Goal: Find contact information: Find contact information

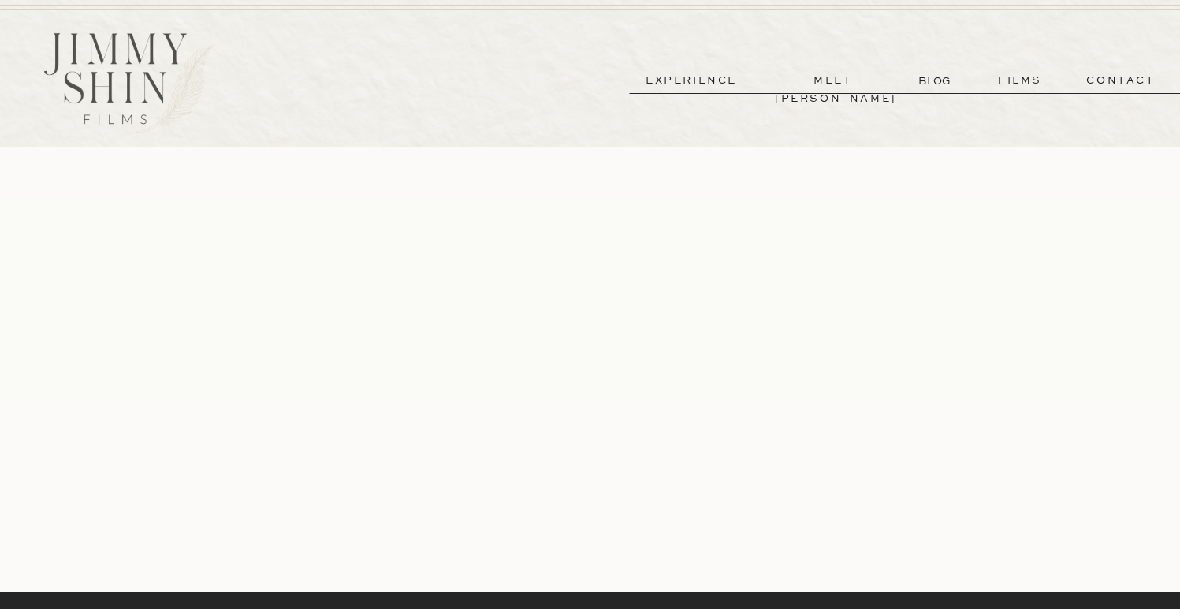
click at [1114, 85] on p "contact" at bounding box center [1121, 81] width 114 height 18
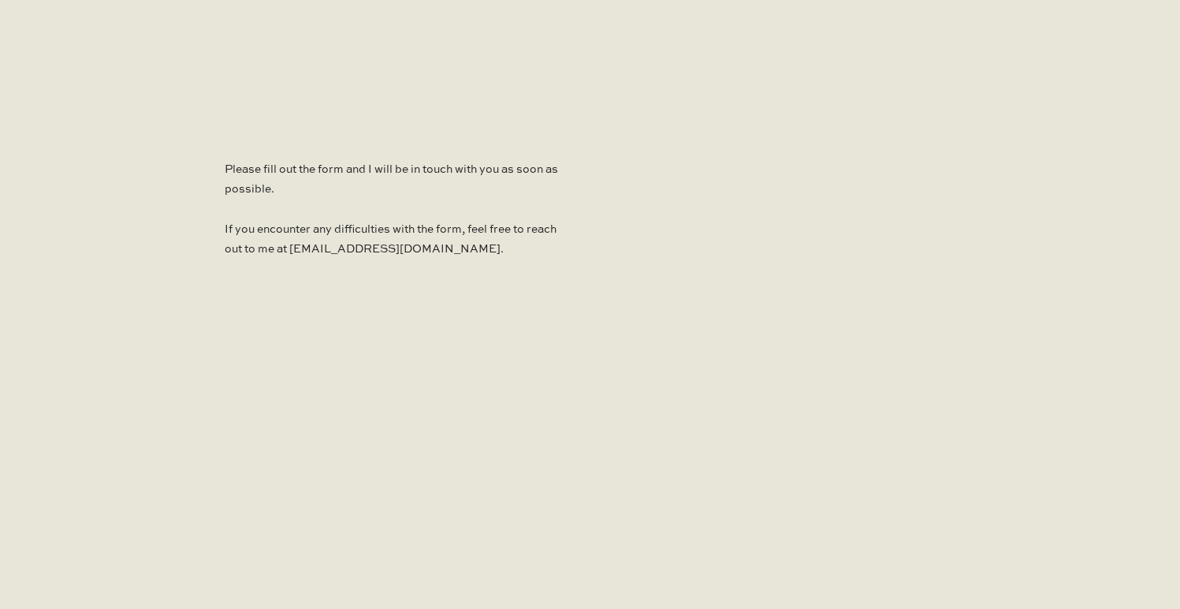
scroll to position [1126, 0]
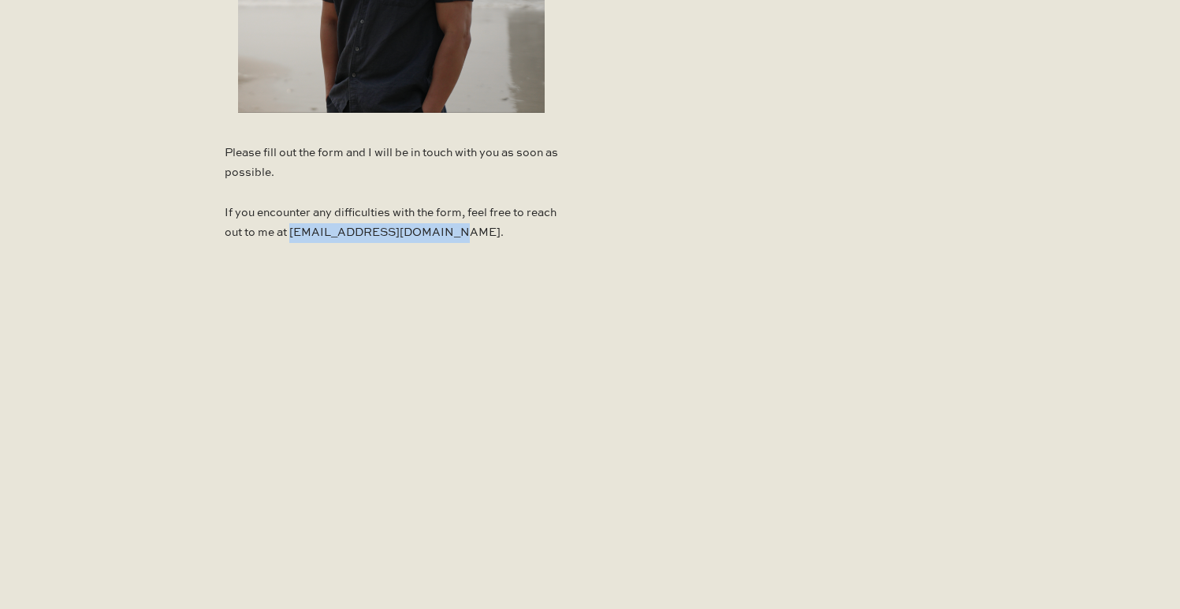
drag, startPoint x: 471, startPoint y: 232, endPoint x: 323, endPoint y: 233, distance: 147.4
click at [323, 233] on p "Please fill out the form and I will be in touch with you as soon as possible. I…" at bounding box center [391, 196] width 333 height 107
copy p "[EMAIL_ADDRESS][DOMAIN_NAME]"
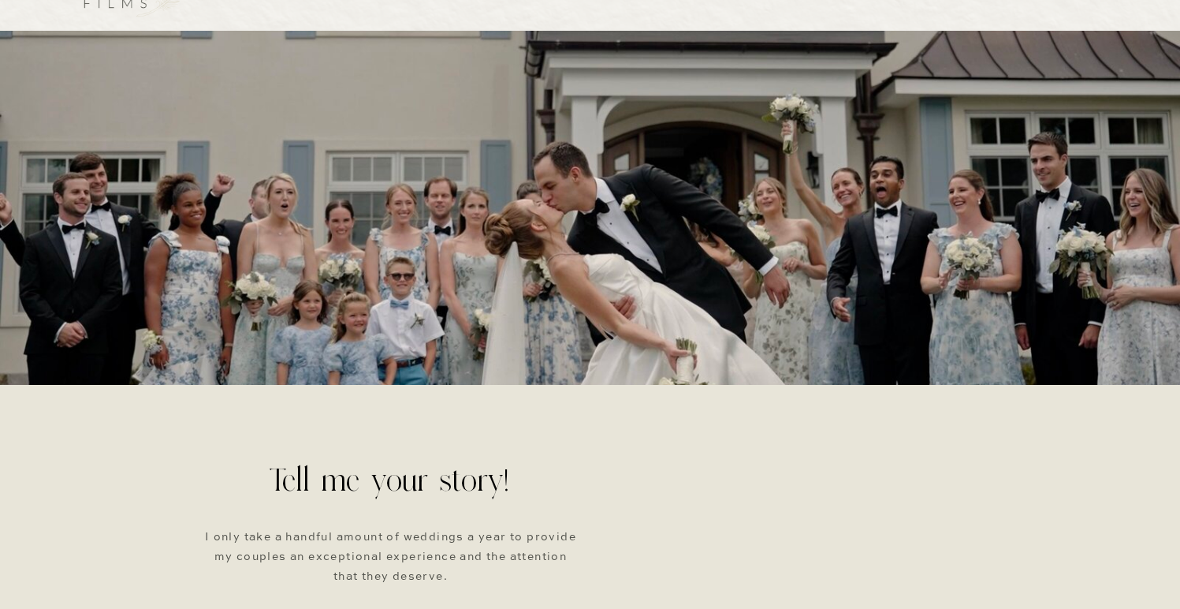
scroll to position [0, 0]
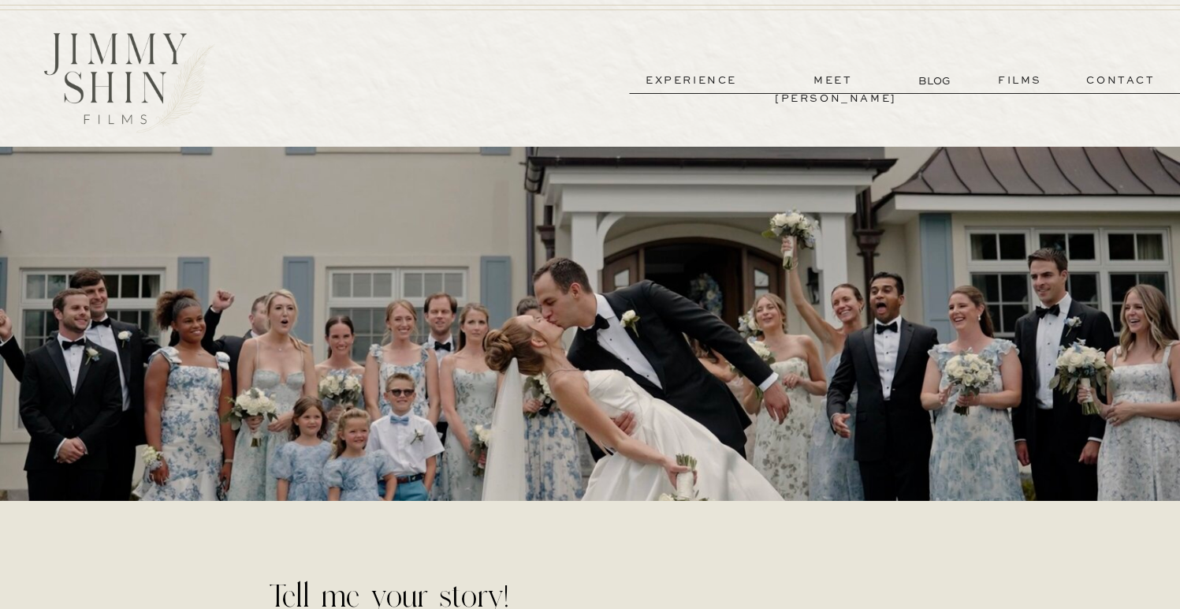
click at [1005, 80] on p "films" at bounding box center [1019, 81] width 77 height 18
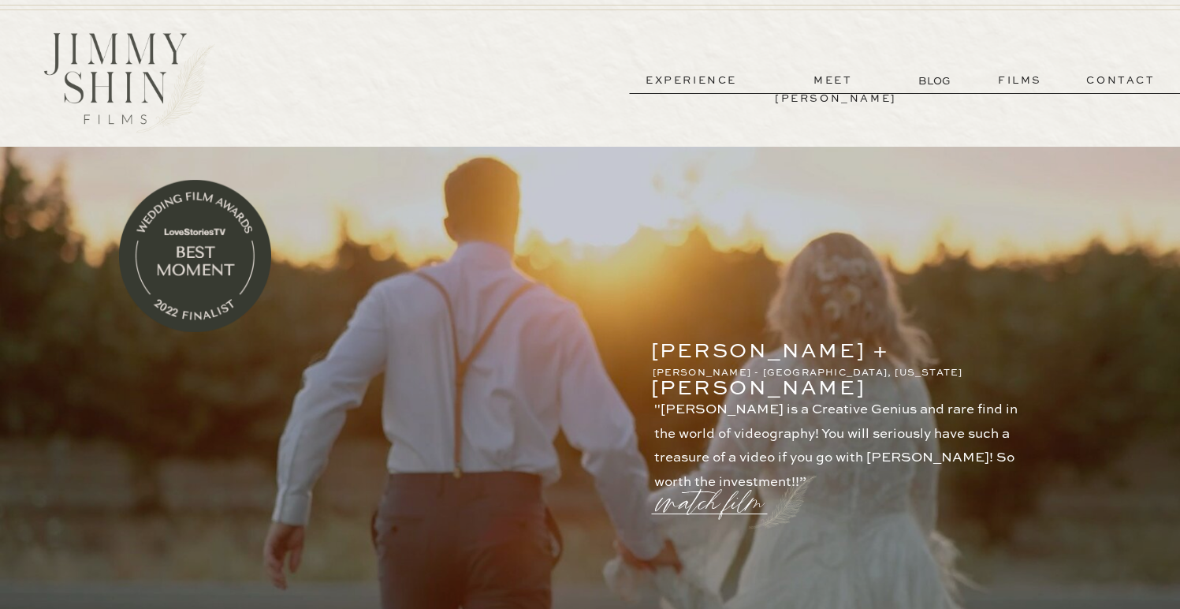
click at [707, 76] on p "experience" at bounding box center [691, 81] width 117 height 18
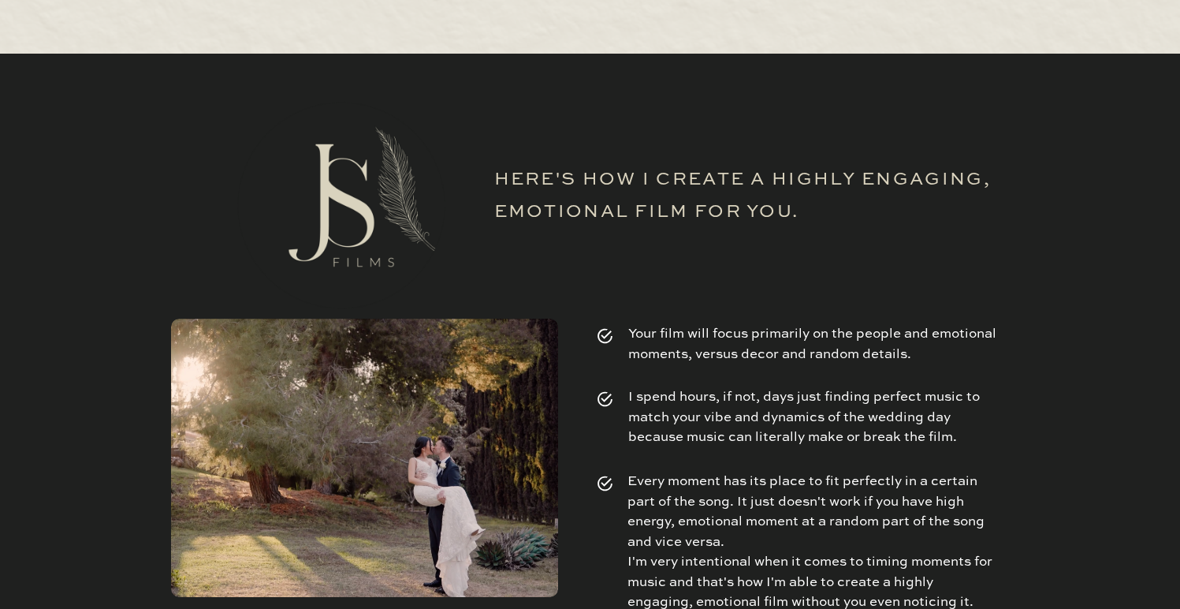
scroll to position [5312, 0]
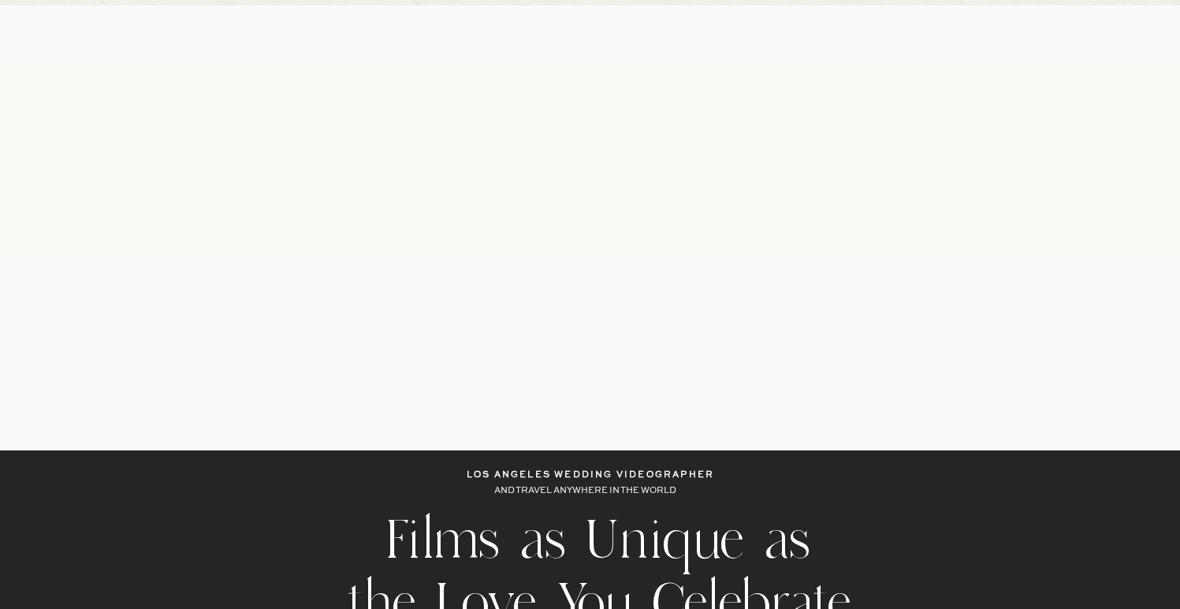
scroll to position [673, 0]
